Goal: Use online tool/utility

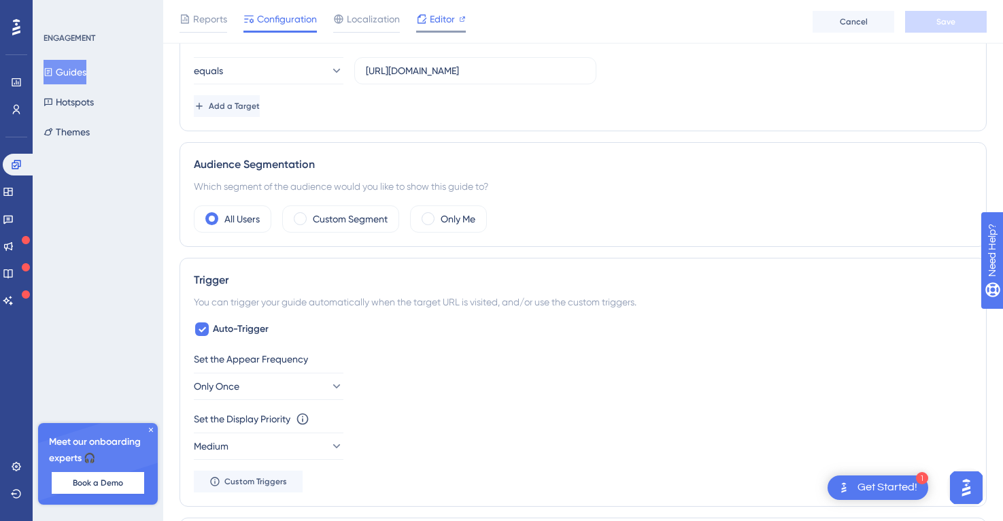
click at [439, 14] on span "Editor" at bounding box center [442, 19] width 25 height 16
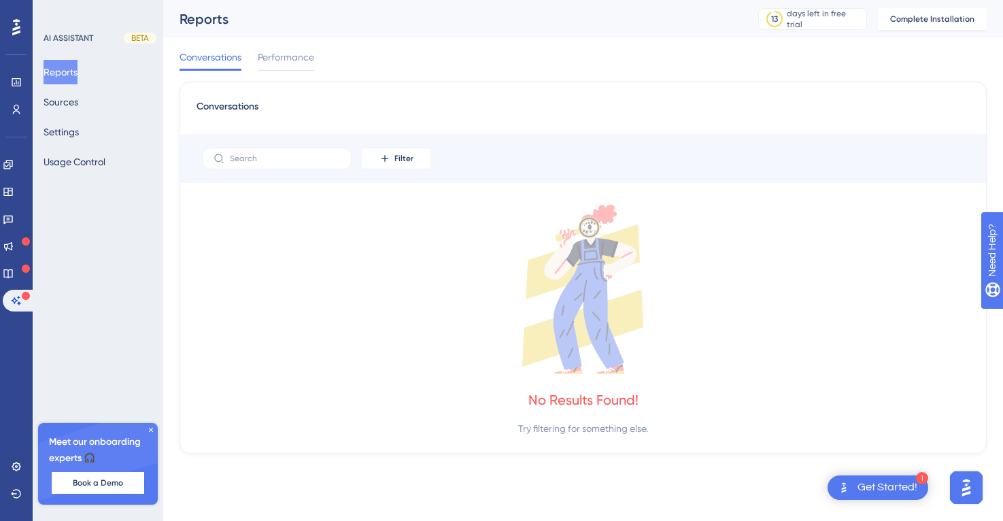
click at [965, 486] on img "Open AI Assistant Launcher" at bounding box center [966, 487] width 24 height 24
